Goal: Information Seeking & Learning: Learn about a topic

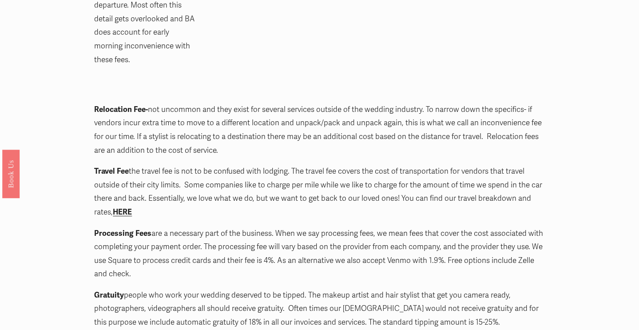
scroll to position [1238, 0]
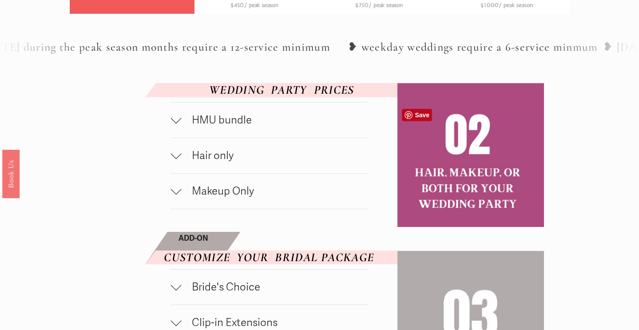
scroll to position [412, 0]
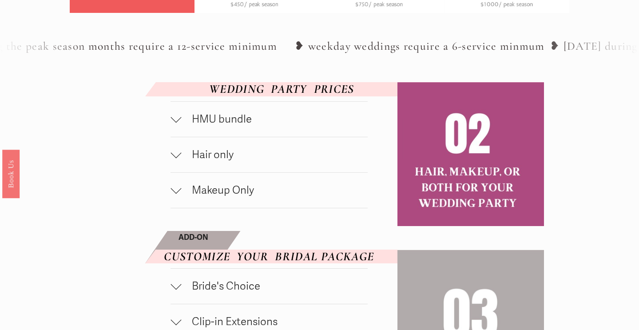
click at [215, 137] on button "HMU bundle" at bounding box center [268, 119] width 197 height 35
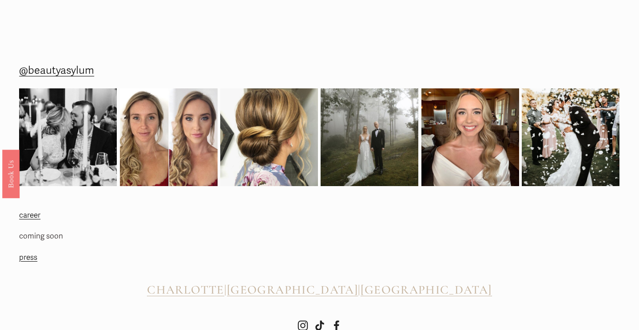
scroll to position [1096, 0]
click at [166, 174] on img at bounding box center [169, 138] width 98 height 98
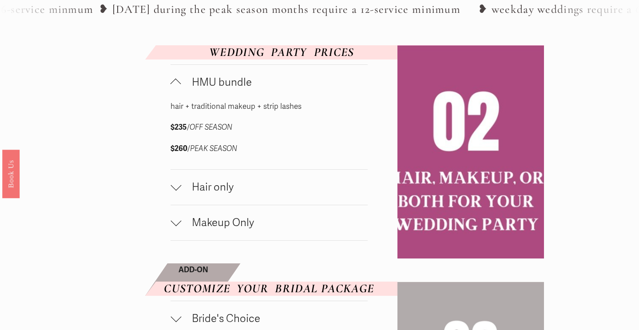
scroll to position [470, 0]
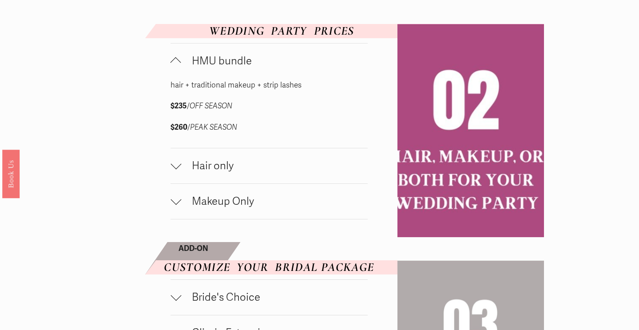
click at [223, 172] on span "Hair only" at bounding box center [274, 165] width 186 height 13
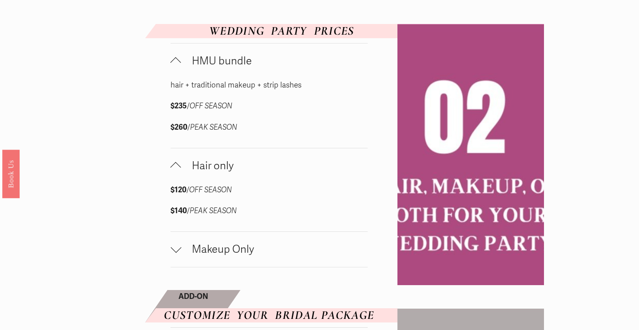
click at [222, 256] on span "Makeup Only" at bounding box center [274, 249] width 186 height 13
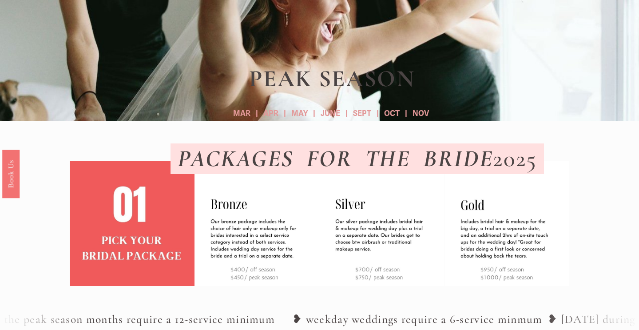
scroll to position [140, 0]
